Goal: Obtain resource: Download file/media

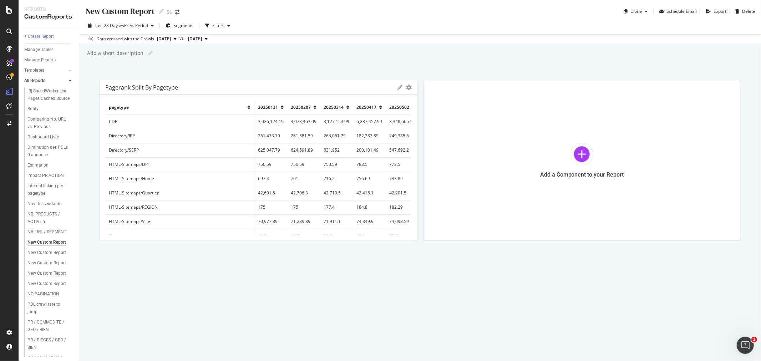
click at [179, 40] on button "2025 May. 2nd" at bounding box center [166, 39] width 25 height 9
click at [234, 60] on div "2025 Jun. 27th" at bounding box center [228, 61] width 144 height 6
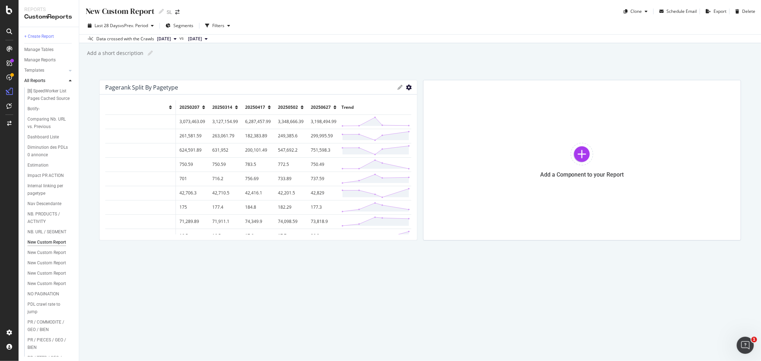
click at [408, 87] on icon "gear" at bounding box center [409, 88] width 6 height 6
click at [386, 101] on span "Export as CSV" at bounding box center [374, 102] width 83 height 11
click at [171, 40] on span "2025 Jun. 27th" at bounding box center [164, 39] width 14 height 6
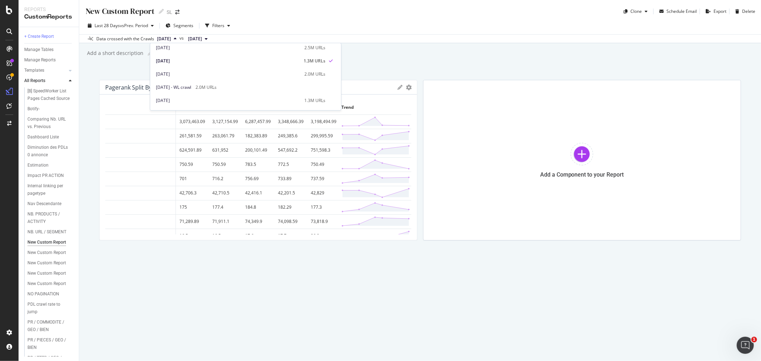
scroll to position [119, 0]
click at [283, 63] on div "2025 Aug. 1st" at bounding box center [228, 63] width 144 height 6
